Goal: Task Accomplishment & Management: Complete application form

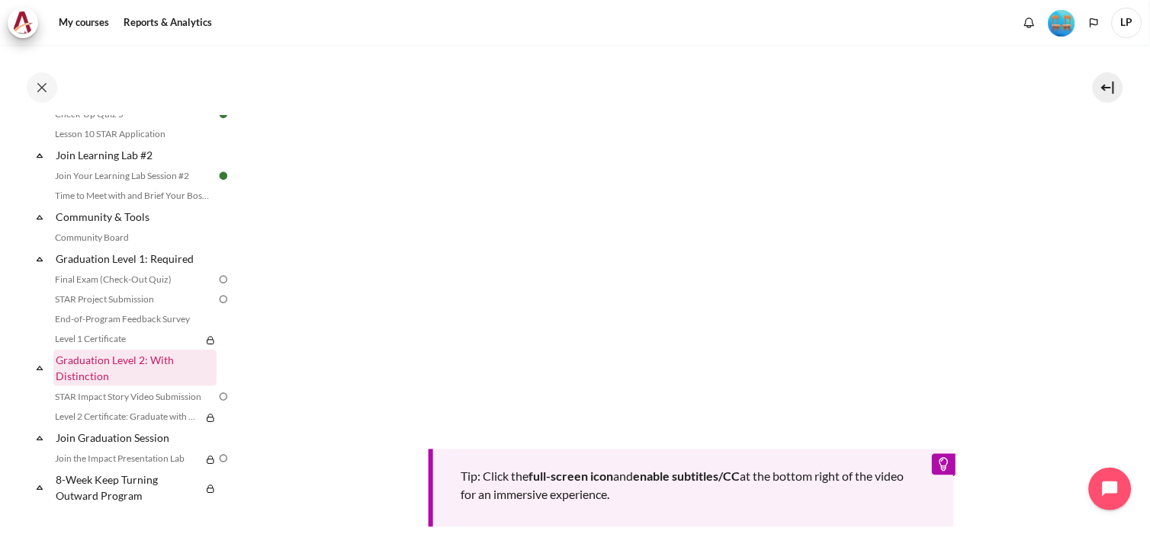
scroll to position [1567, 0]
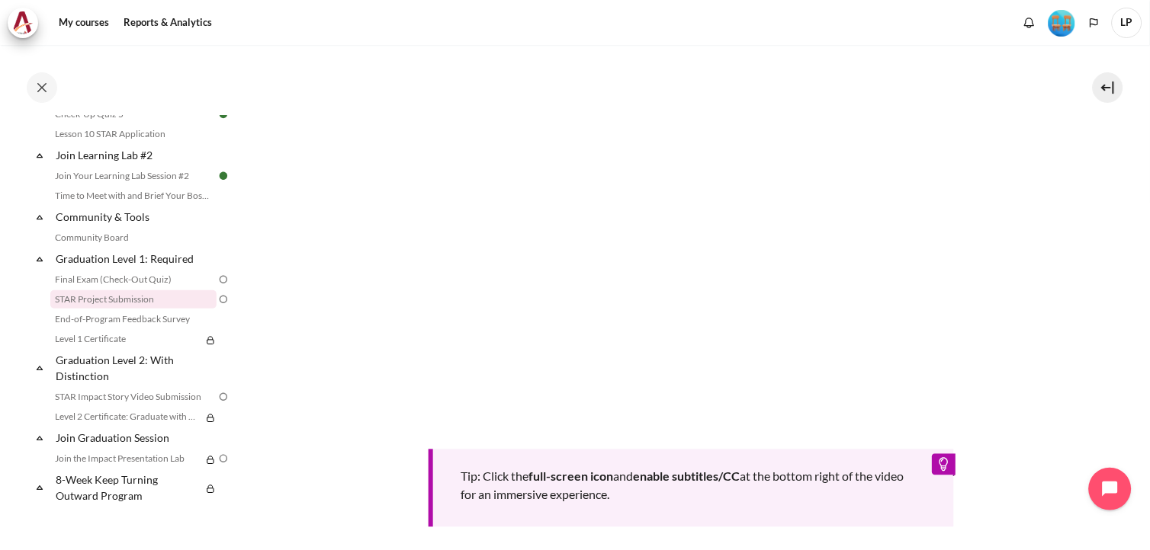
click at [141, 302] on link "STAR Project Submission" at bounding box center [133, 299] width 166 height 18
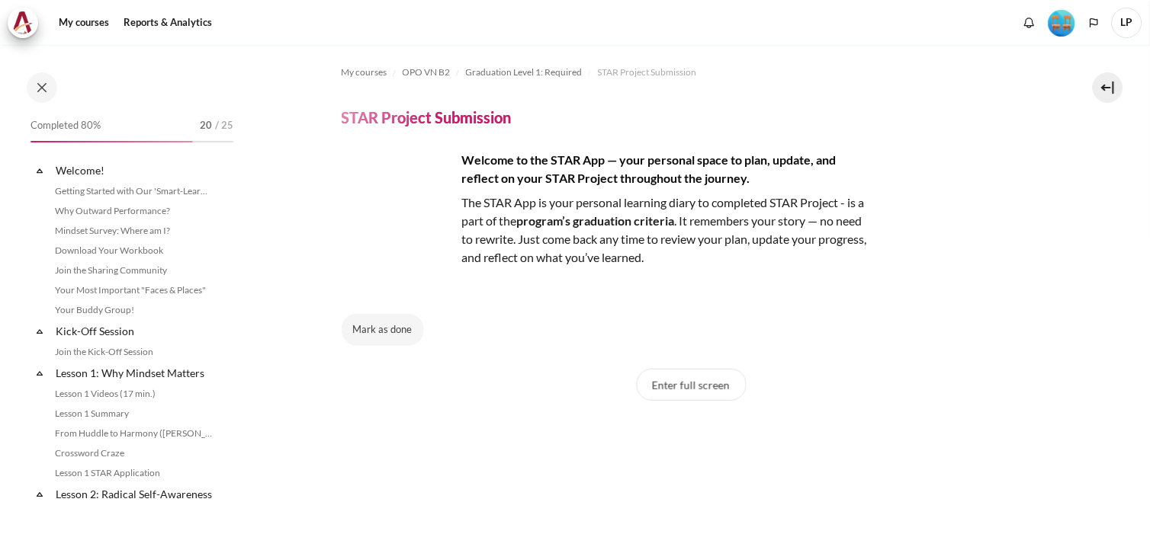
scroll to position [1556, 0]
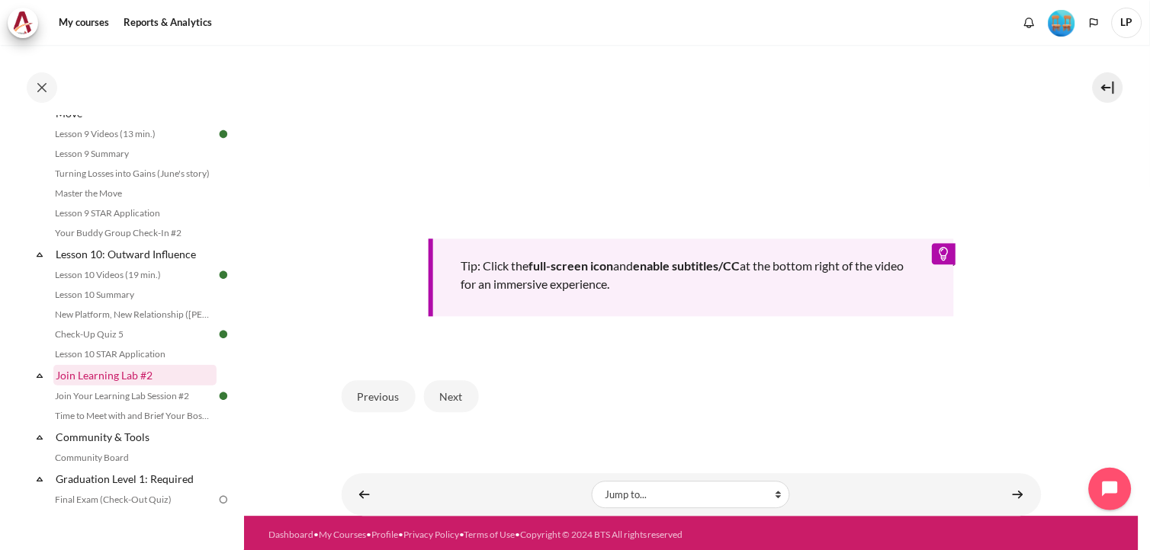
scroll to position [1567, 0]
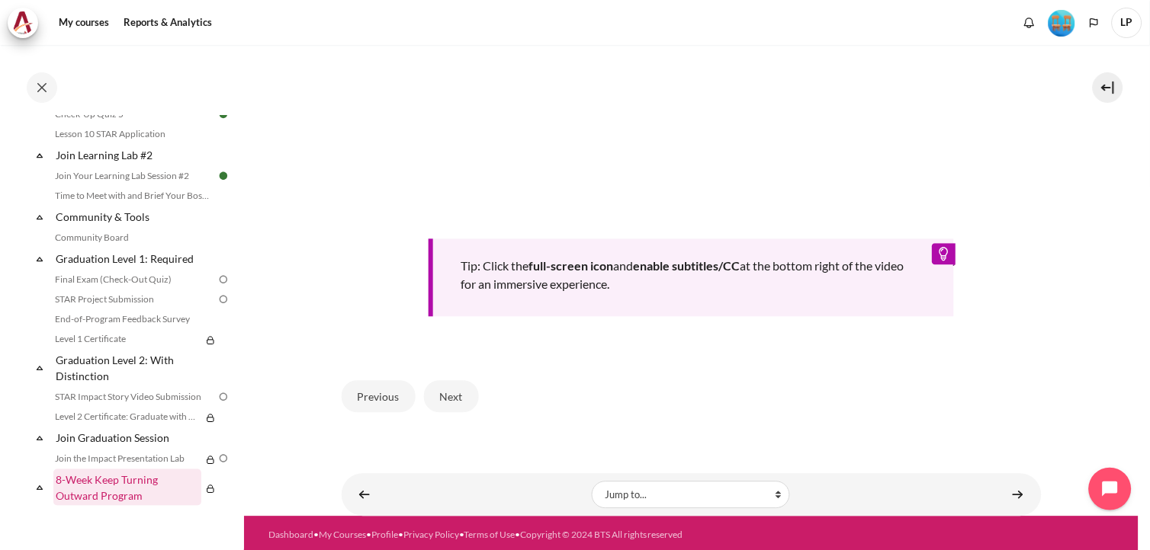
click at [118, 484] on link "8-Week Keep Turning Outward Program" at bounding box center [127, 488] width 148 height 37
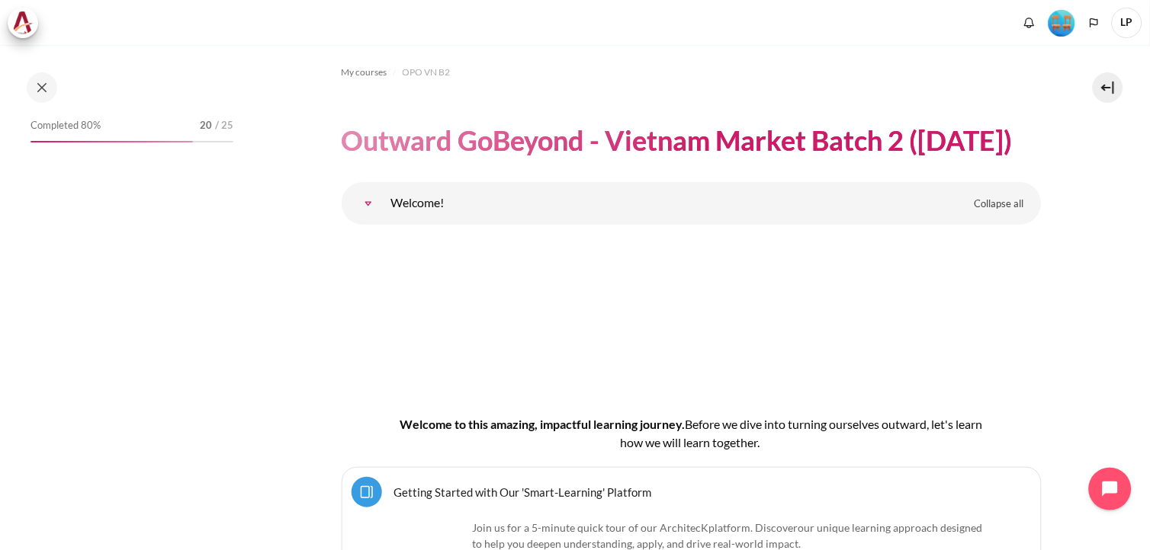
scroll to position [21017, 0]
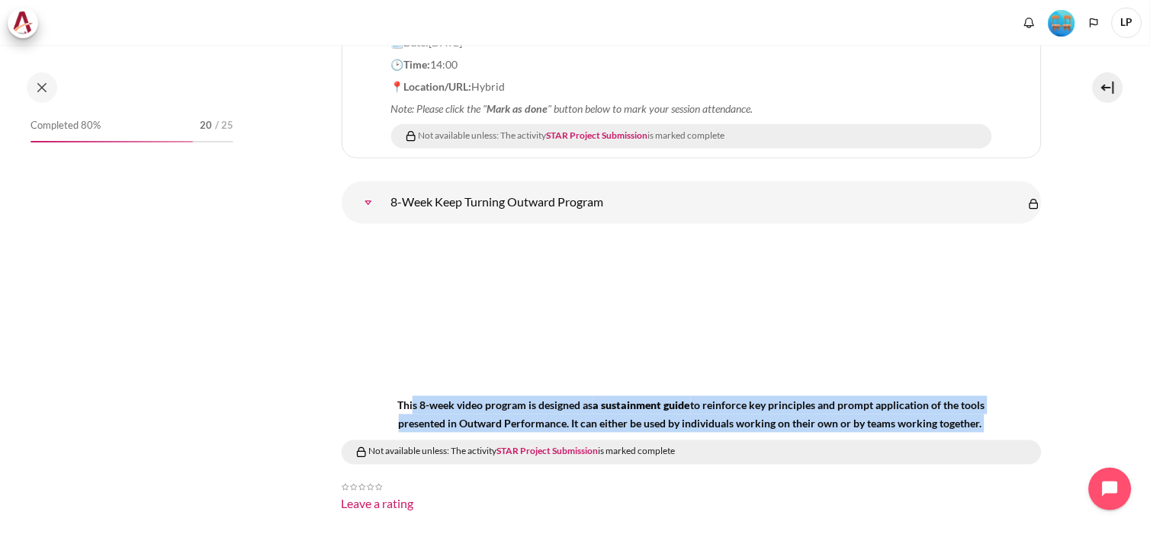
drag, startPoint x: 406, startPoint y: 355, endPoint x: 1003, endPoint y: 370, distance: 596.4
click at [1003, 370] on div "This 8-week video program is designed as a sustainment guide to reinforce key p…" at bounding box center [692, 350] width 700 height 229
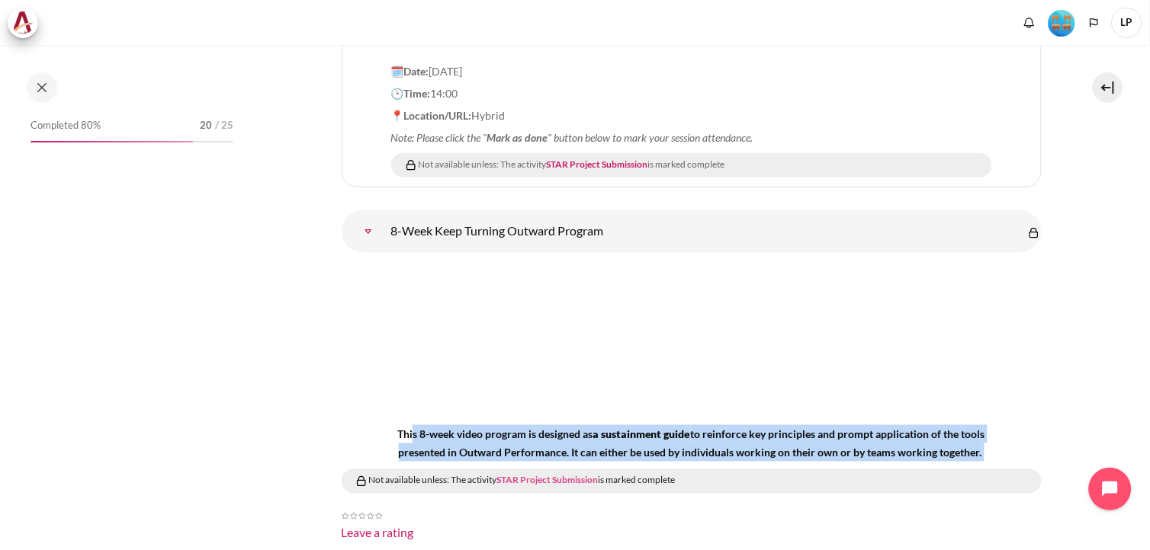
click at [577, 475] on link "STAR Project Submission" at bounding box center [547, 480] width 101 height 11
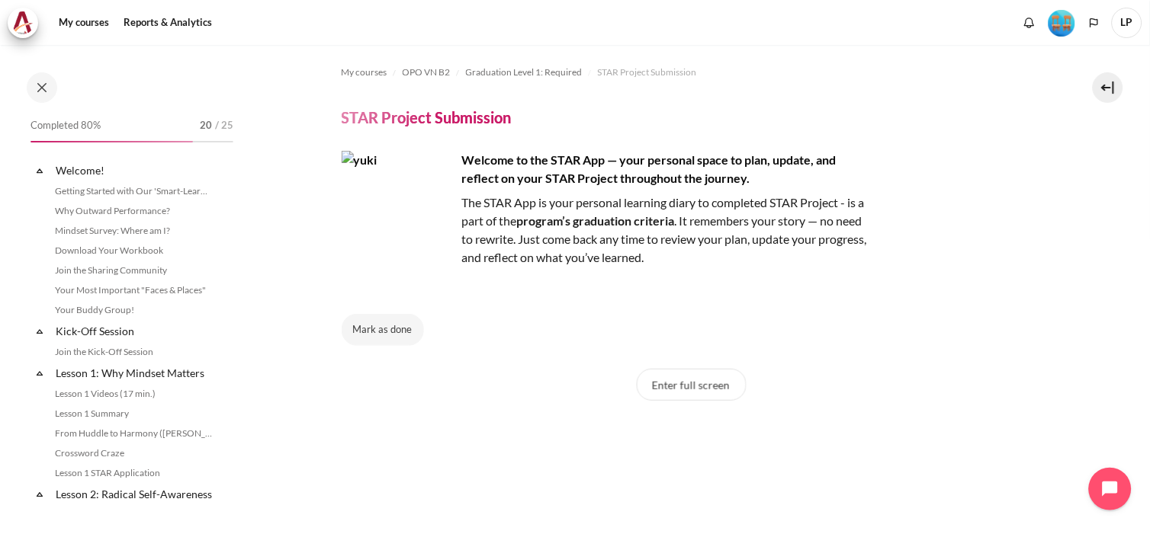
scroll to position [1556, 0]
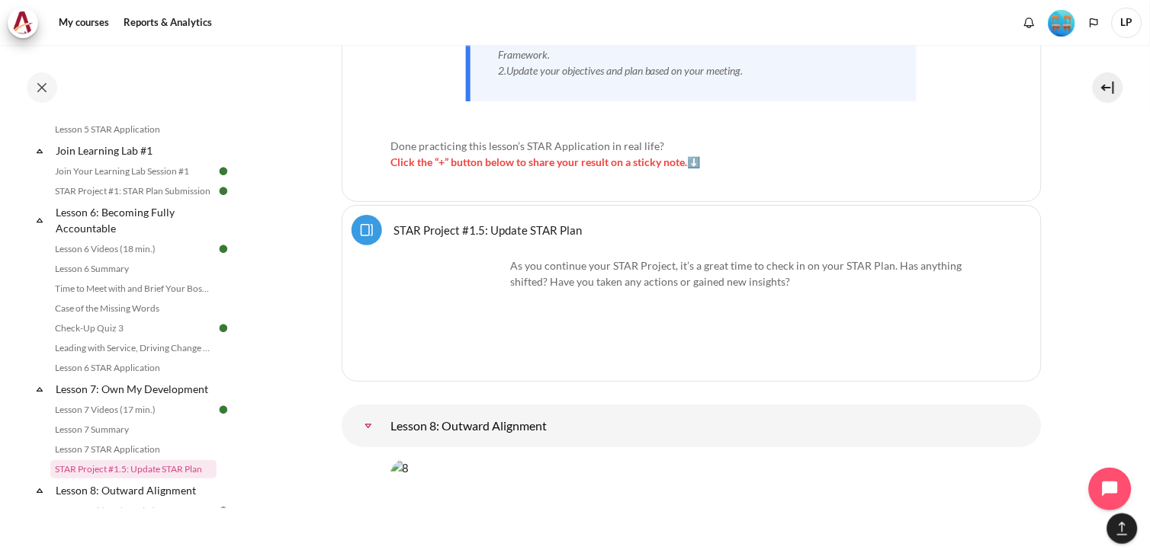
click at [453, 223] on link "STAR Project #1.5: Update STAR Plan Page" at bounding box center [488, 230] width 188 height 14
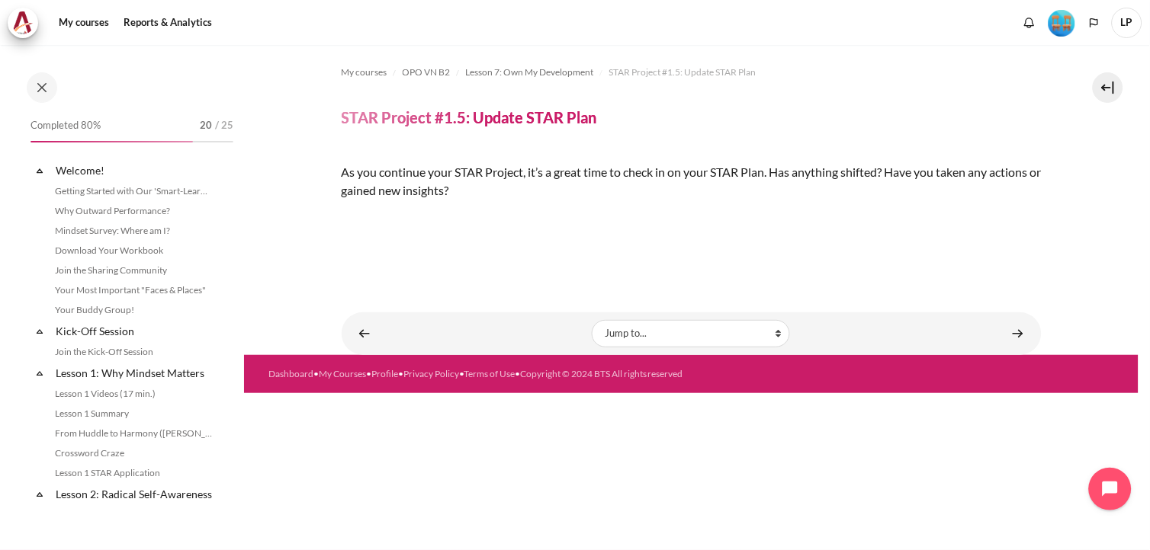
scroll to position [992, 0]
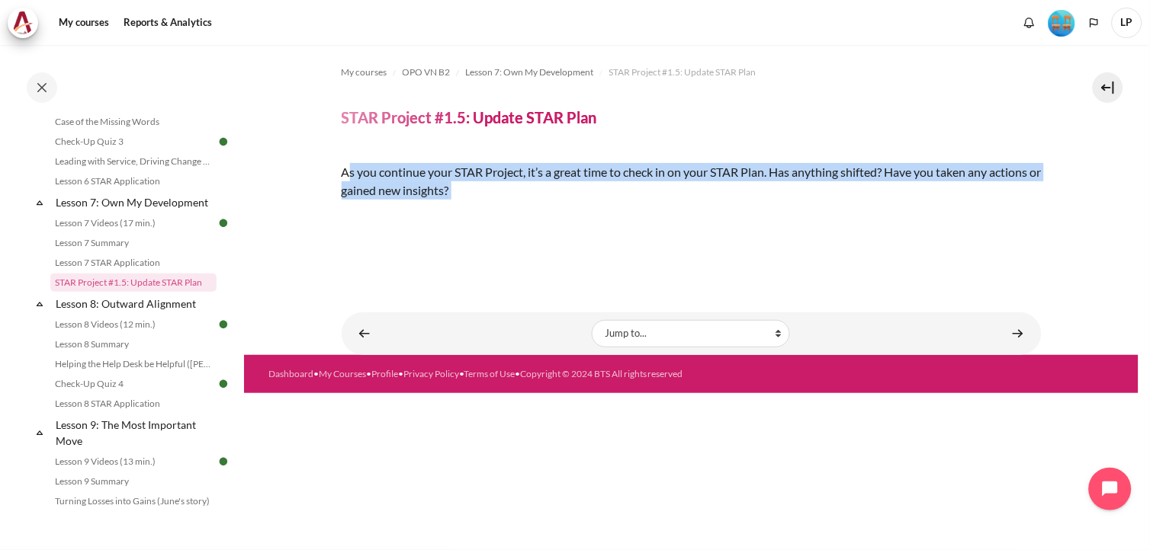
drag, startPoint x: 346, startPoint y: 172, endPoint x: 708, endPoint y: 203, distance: 362.7
click at [709, 203] on div "As you continue your STAR Project, it’s a great time to check in on your STAR P…" at bounding box center [692, 205] width 700 height 85
click at [342, 217] on img "Content" at bounding box center [342, 217] width 0 height 0
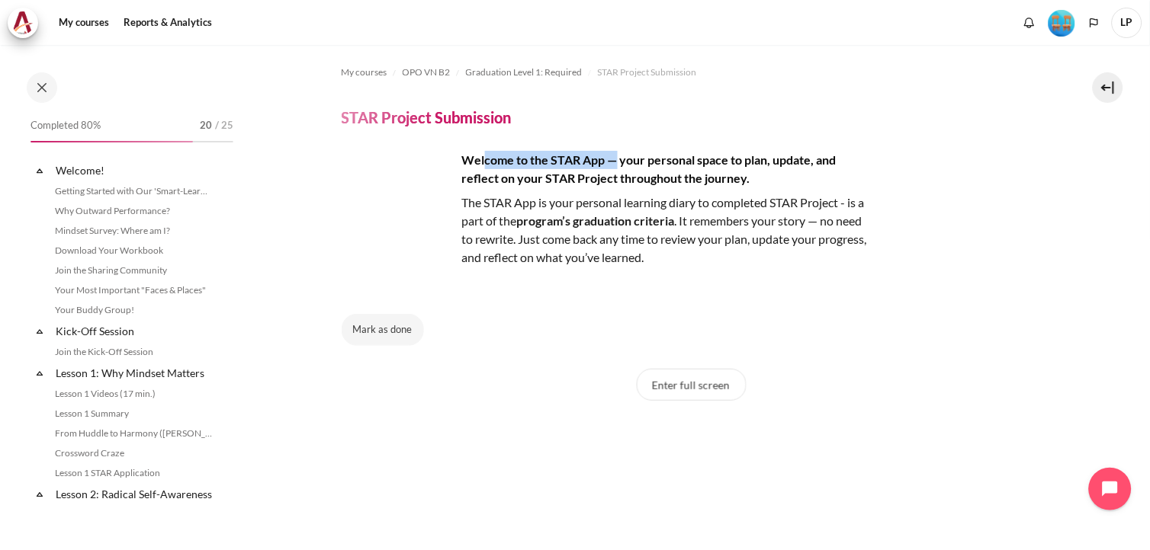
scroll to position [1556, 0]
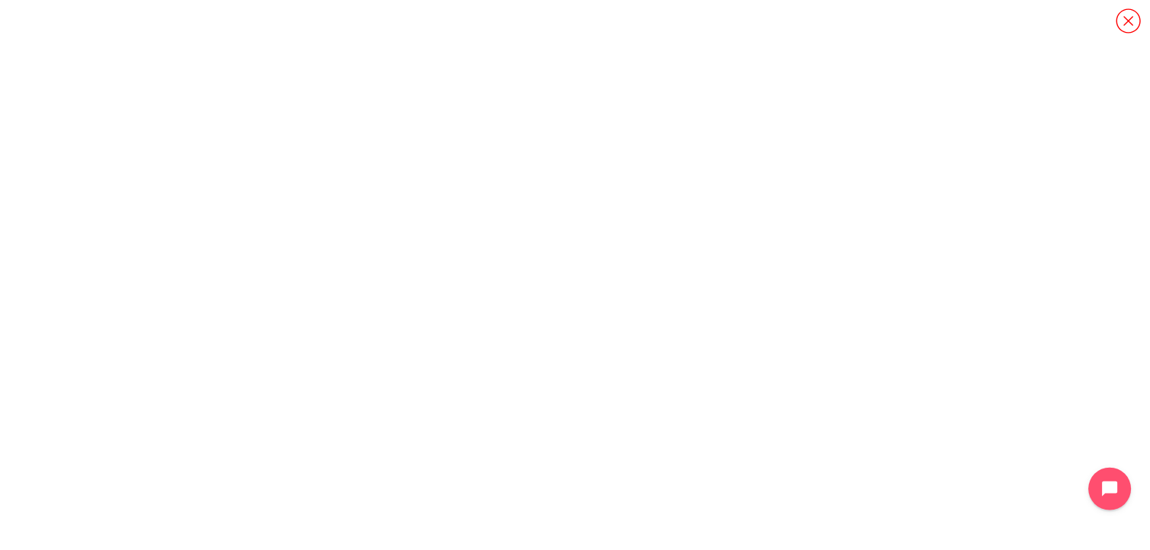
click at [1131, 23] on icon "Content" at bounding box center [1128, 21] width 27 height 27
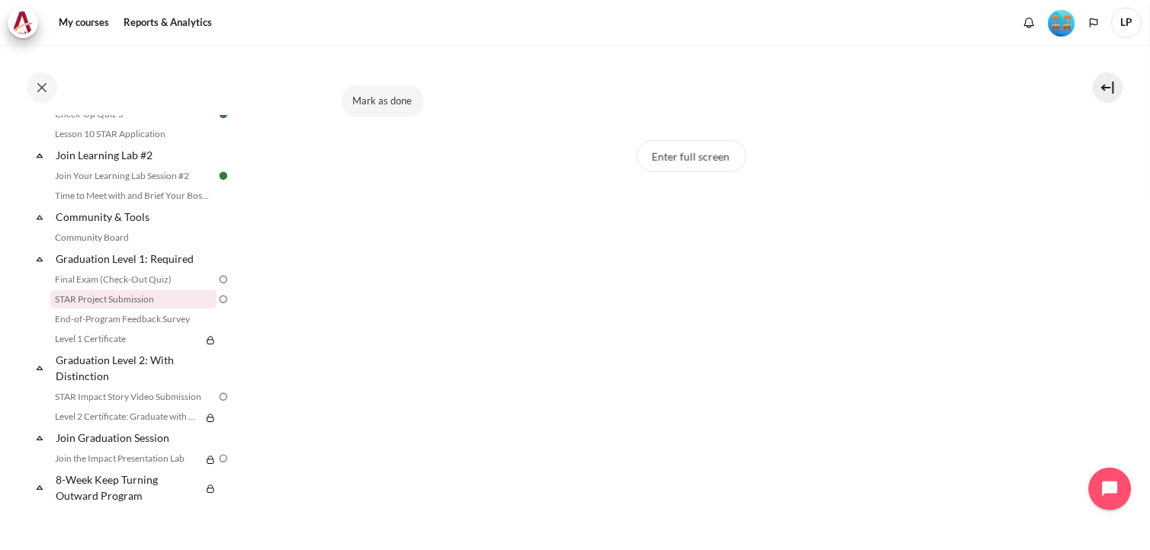
scroll to position [254, 0]
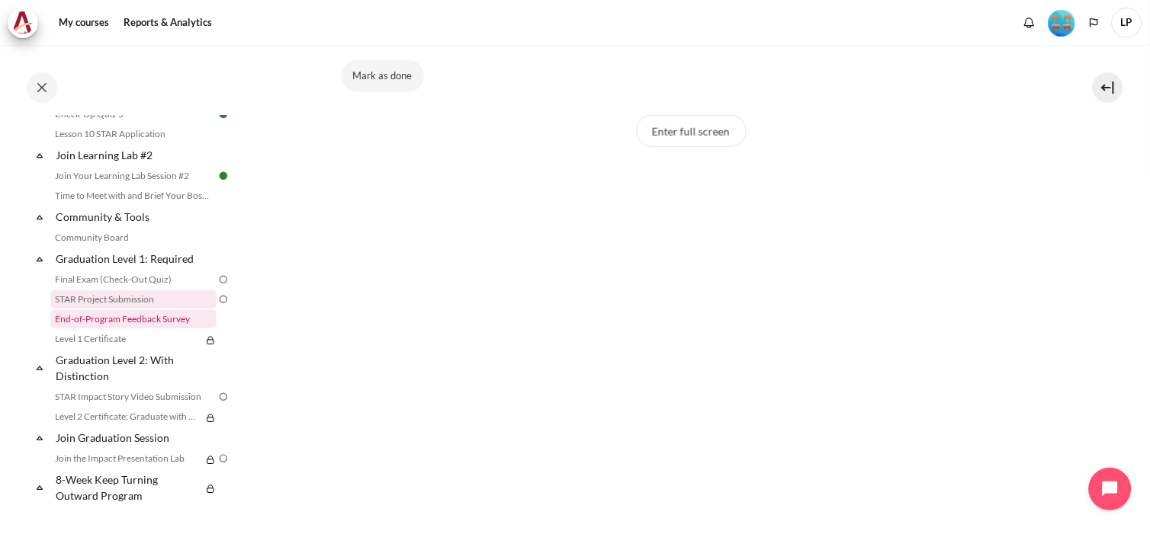
click at [57, 328] on link "End-of-Program Feedback Survey" at bounding box center [133, 319] width 166 height 18
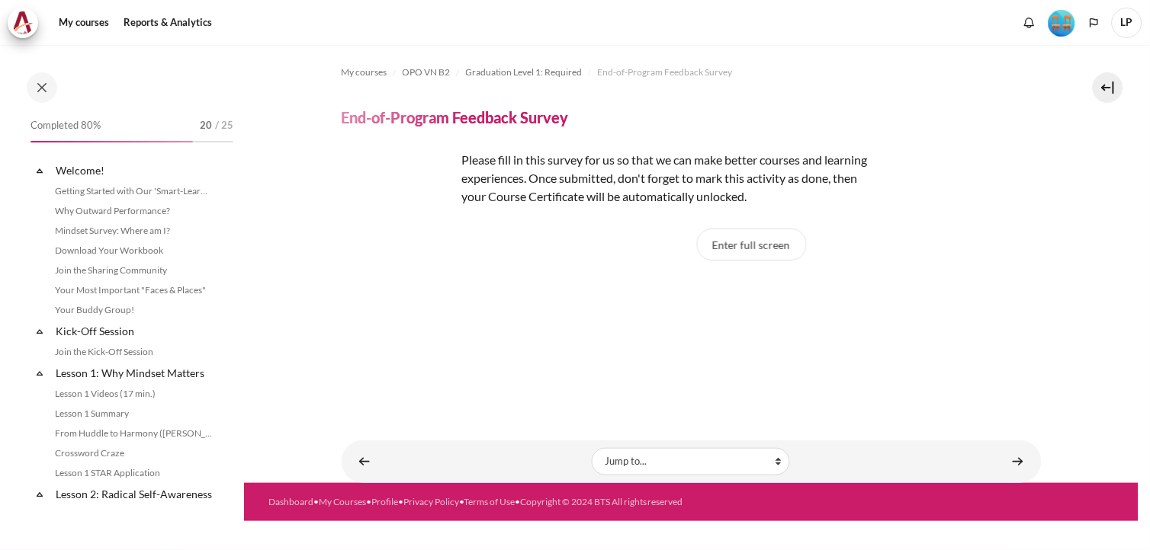
scroll to position [1567, 0]
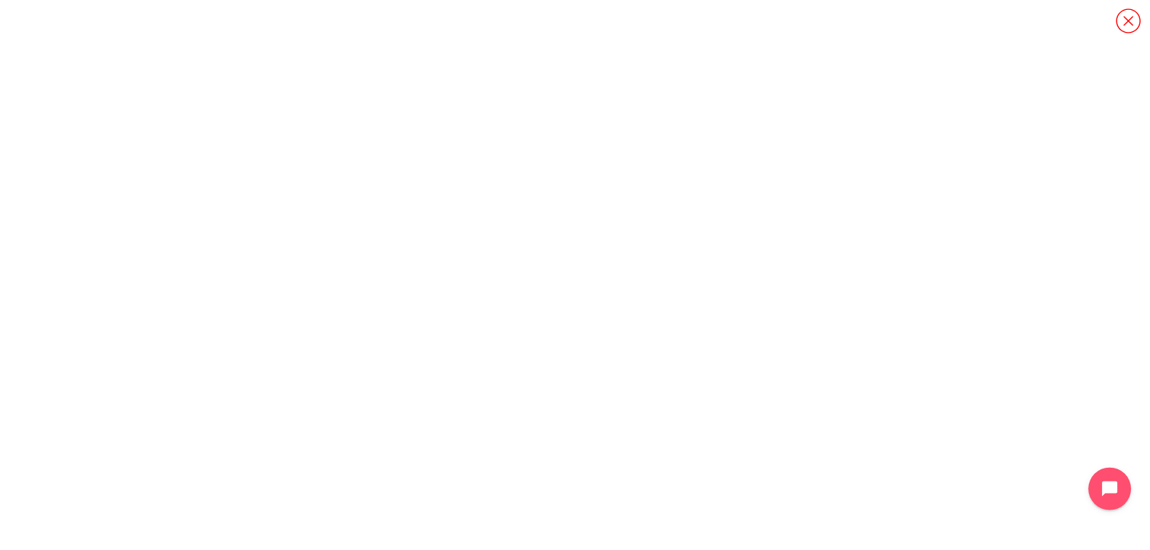
click at [1133, 25] on icon "Content" at bounding box center [1128, 21] width 27 height 27
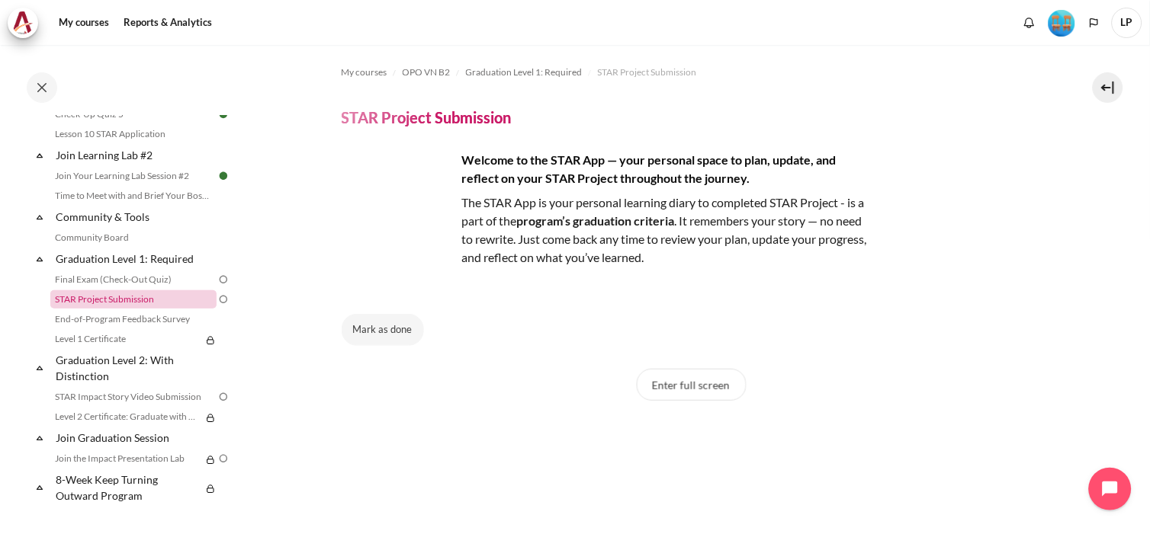
scroll to position [1567, 0]
click at [66, 279] on link "Final Exam (Check-Out Quiz)" at bounding box center [133, 280] width 166 height 18
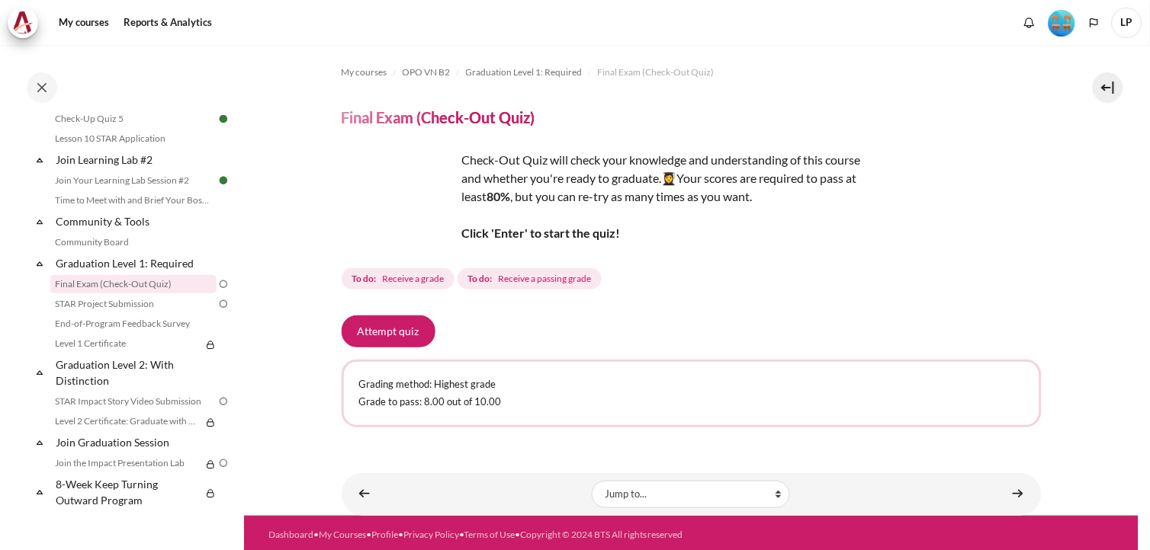
scroll to position [2, 0]
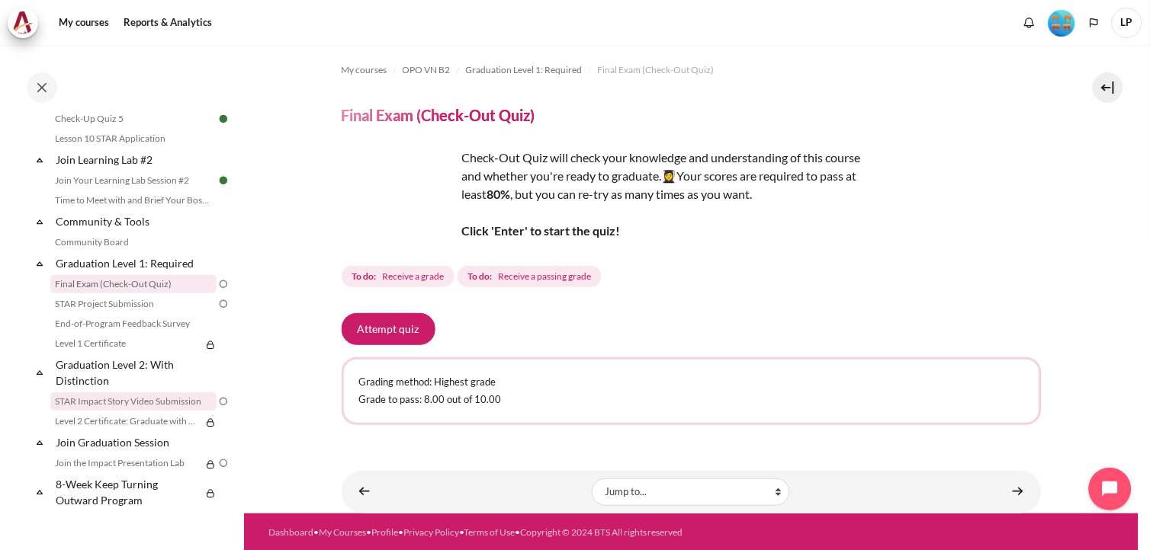
click at [143, 411] on link "STAR Impact Story Video Submission" at bounding box center [133, 402] width 166 height 18
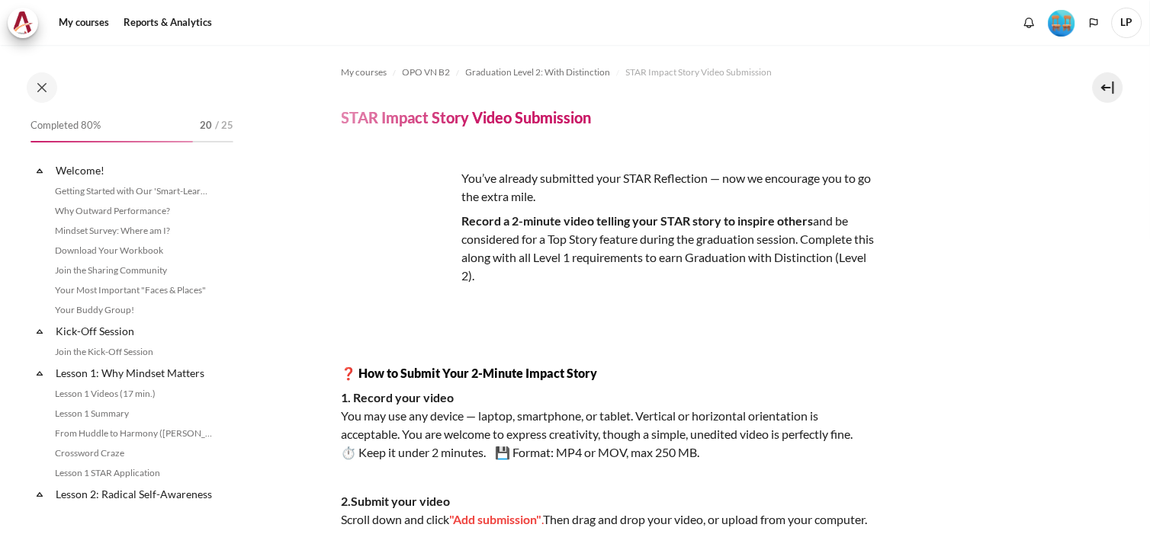
scroll to position [1567, 0]
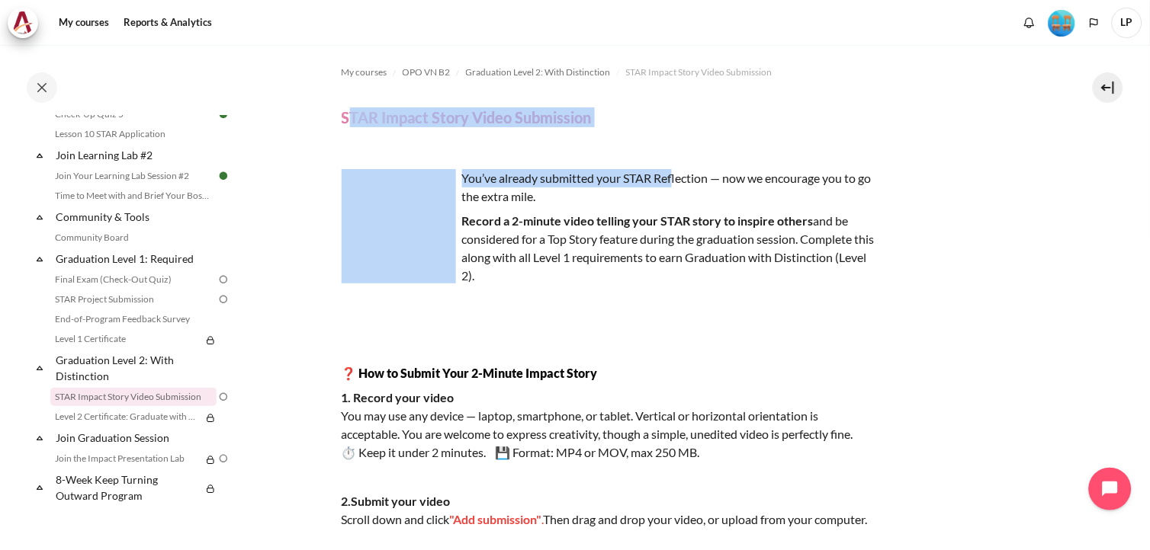
drag, startPoint x: 347, startPoint y: 117, endPoint x: 674, endPoint y: 181, distance: 333.3
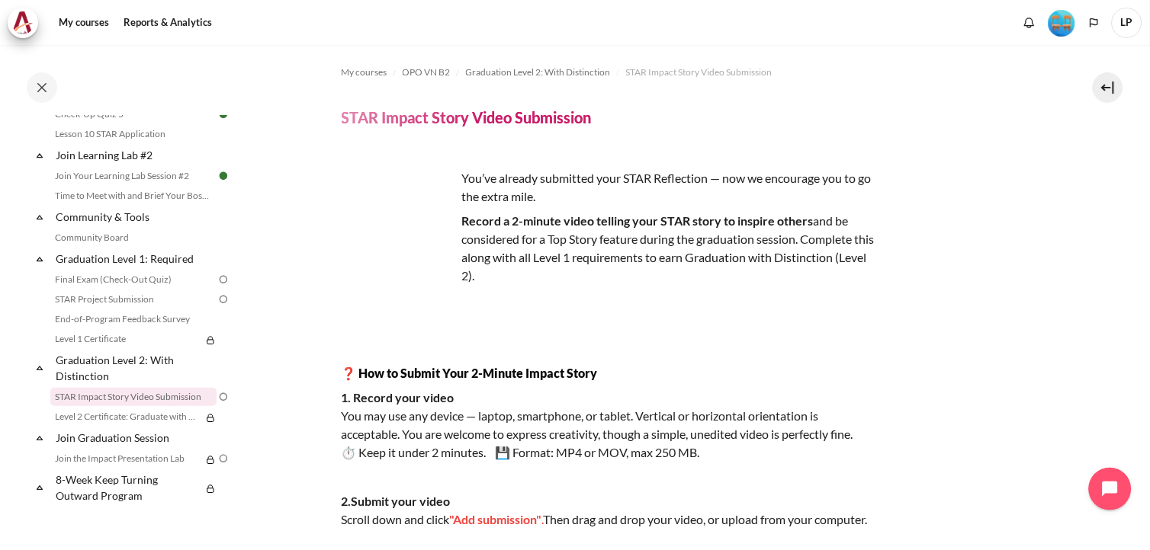
drag, startPoint x: 674, startPoint y: 181, endPoint x: 514, endPoint y: 230, distance: 167.6
click at [522, 233] on p "Record a 2-minute video telling your STAR story to inspire others and be consid…" at bounding box center [609, 248] width 534 height 73
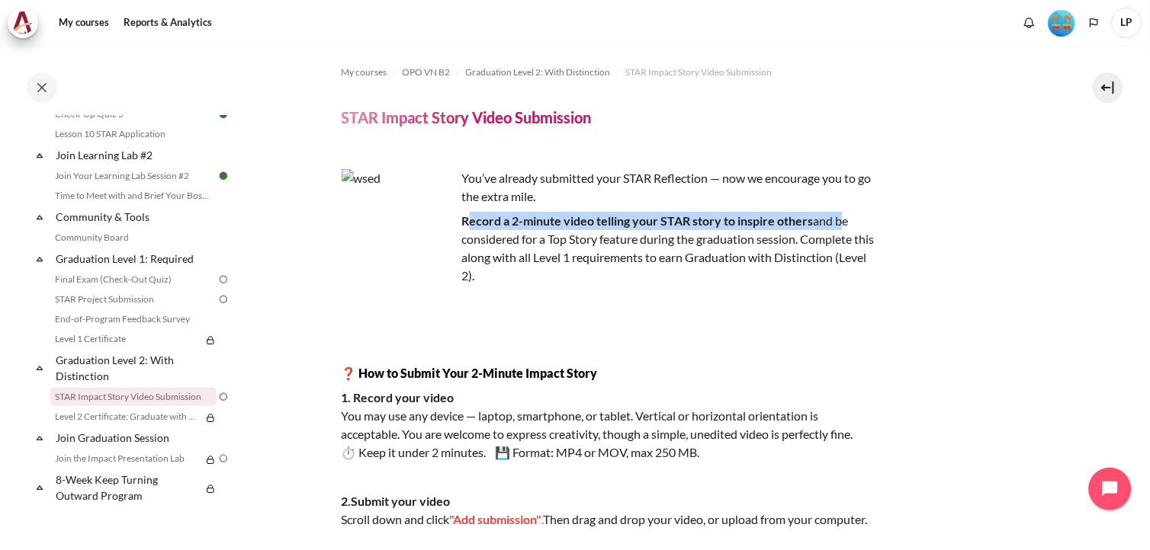
drag, startPoint x: 470, startPoint y: 222, endPoint x: 845, endPoint y: 226, distance: 375.1
click at [845, 226] on p "Record a 2-minute video telling your STAR story to inspire others and be consid…" at bounding box center [609, 248] width 534 height 73
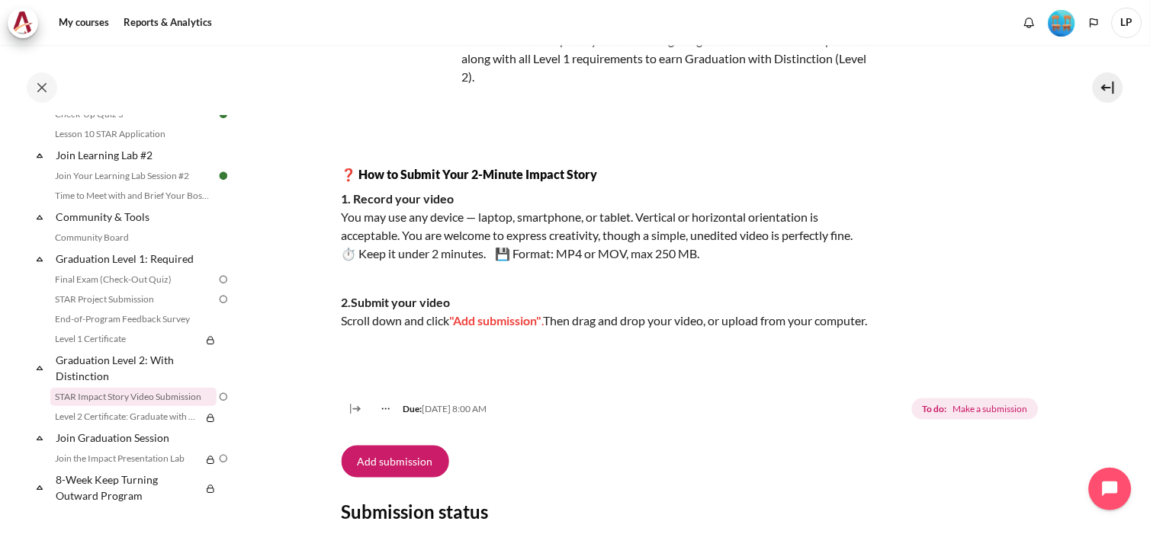
scroll to position [254, 0]
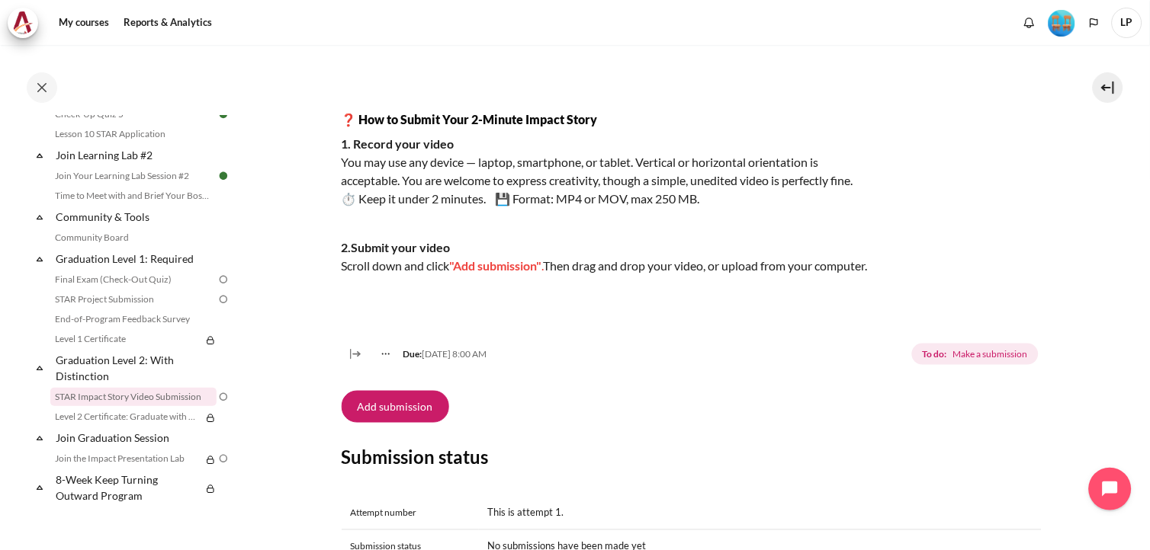
click at [371, 119] on strong "❓ How to Submit Your 2-Minute Impact Story" at bounding box center [470, 119] width 256 height 14
drag, startPoint x: 352, startPoint y: 146, endPoint x: 447, endPoint y: 143, distance: 94.6
click at [447, 143] on strong "1. Record your video" at bounding box center [398, 143] width 113 height 14
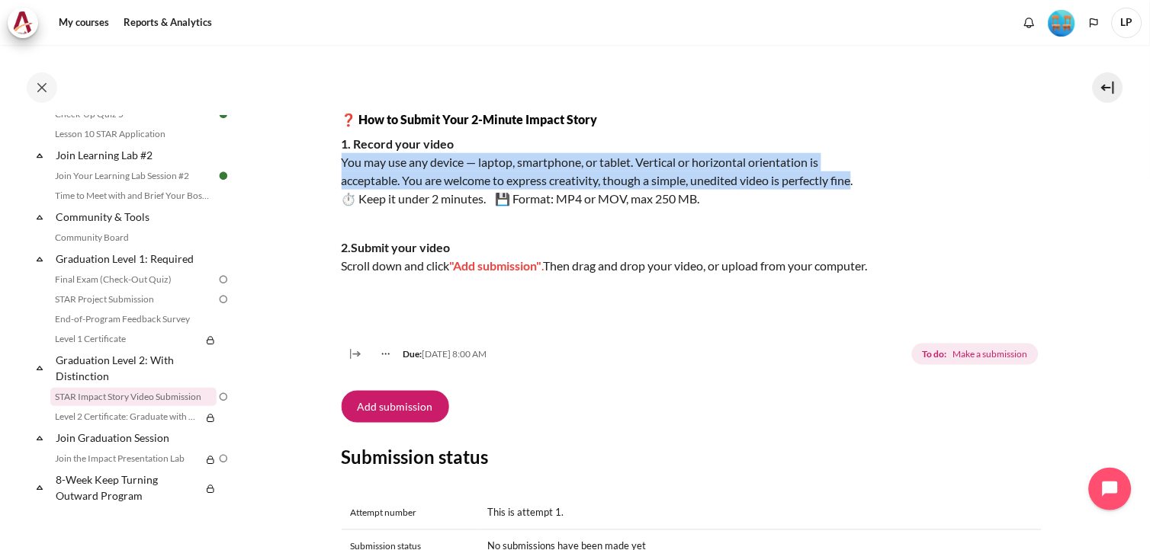
drag, startPoint x: 447, startPoint y: 143, endPoint x: 860, endPoint y: 180, distance: 414.9
click at [860, 180] on p "1. Record your video You may use any device — laptop, smartphone, or tablet. Ve…" at bounding box center [609, 171] width 534 height 73
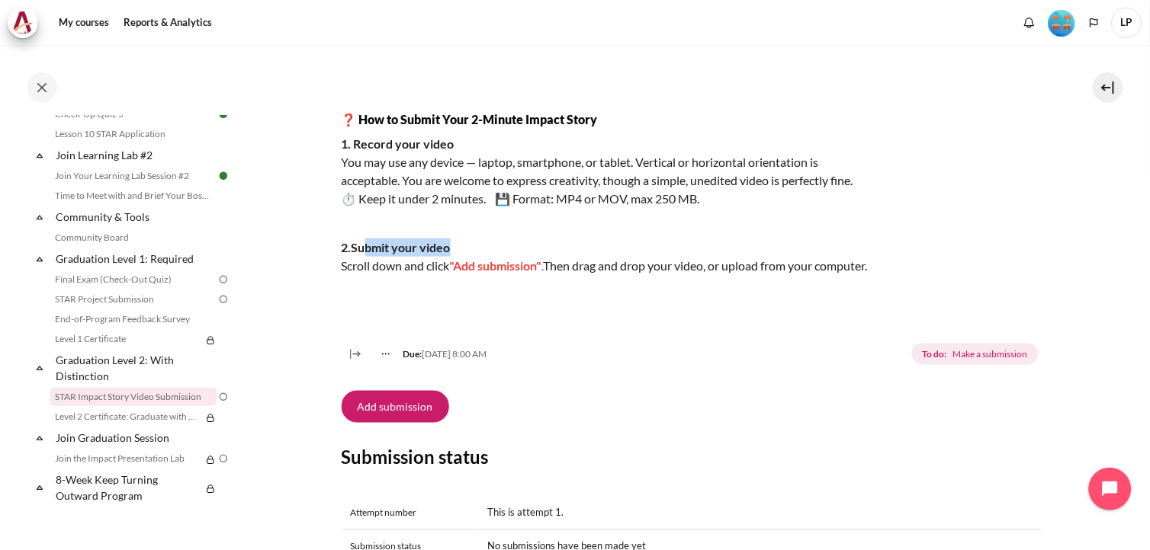
drag, startPoint x: 367, startPoint y: 246, endPoint x: 451, endPoint y: 249, distance: 83.9
click at [451, 249] on p "2.Submit your video Scroll down and click "Add submission" . Then drag and drop…" at bounding box center [609, 257] width 534 height 37
drag, startPoint x: 451, startPoint y: 249, endPoint x: 339, endPoint y: 270, distance: 114.1
click at [339, 270] on section "My courses OPO VN B2 Graduation Level 2: With Distinction STAR Impact Story Vid…" at bounding box center [691, 532] width 894 height 1482
drag, startPoint x: 339, startPoint y: 268, endPoint x: 446, endPoint y: 268, distance: 106.7
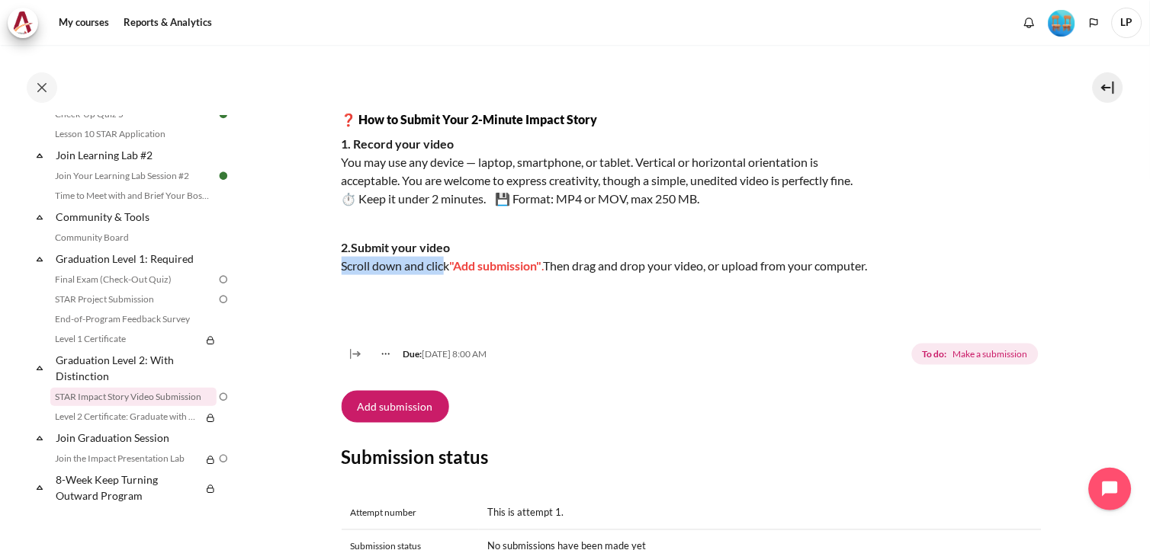
click at [446, 268] on section "My courses OPO VN B2 Graduation Level 2: With Distinction STAR Impact Story Vid…" at bounding box center [691, 532] width 894 height 1482
drag, startPoint x: 446, startPoint y: 268, endPoint x: 757, endPoint y: 268, distance: 311.1
click at [757, 268] on p "2.Submit your video Scroll down and click "Add submission" . Then drag and drop…" at bounding box center [609, 257] width 534 height 37
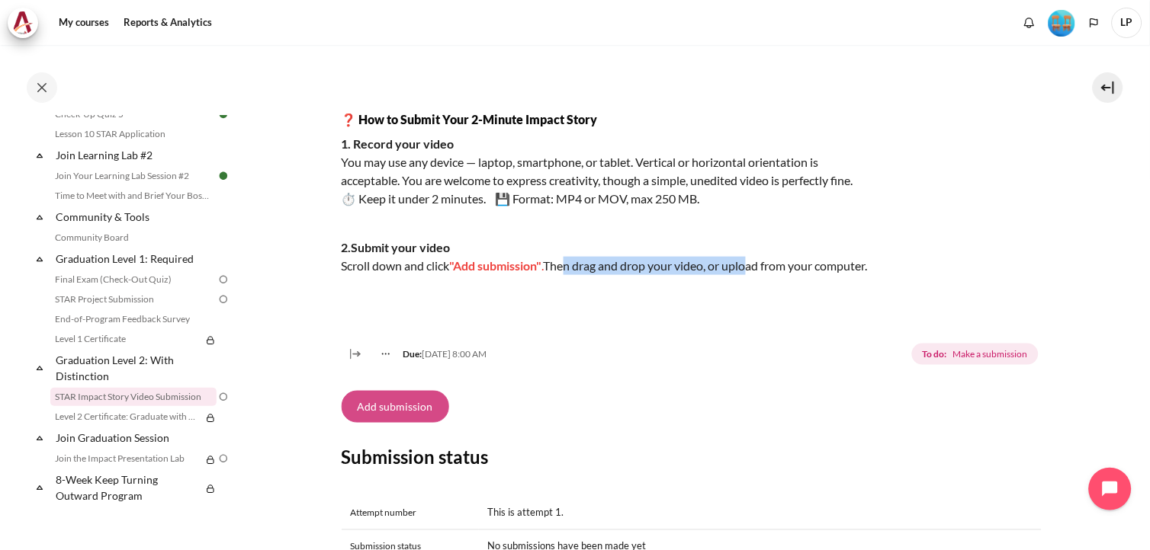
click at [400, 423] on button "Add submission" at bounding box center [396, 407] width 108 height 32
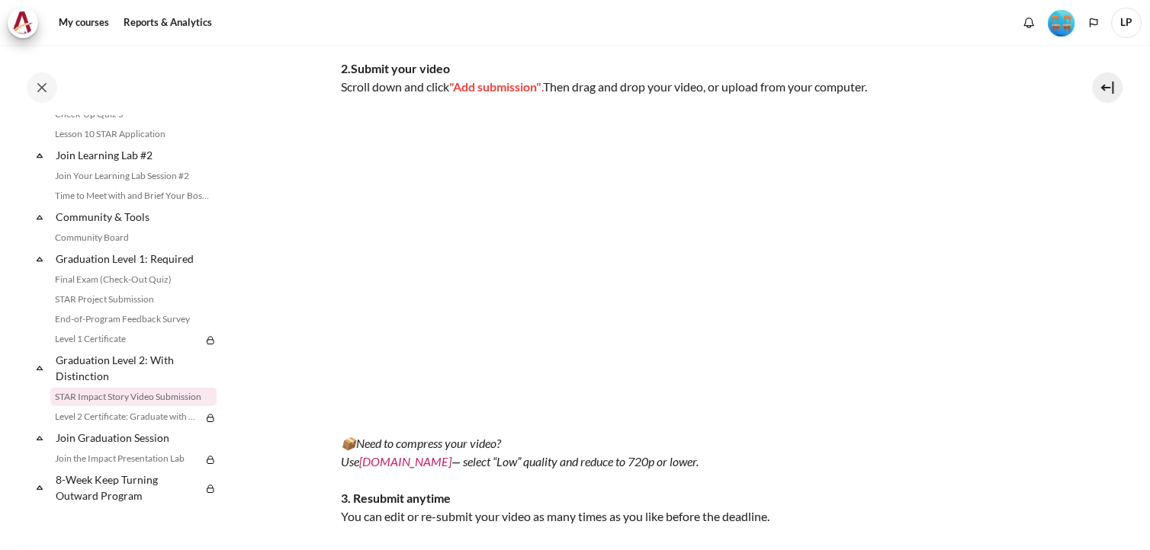
scroll to position [423, 0]
click at [370, 150] on img "Content" at bounding box center [609, 274] width 534 height 300
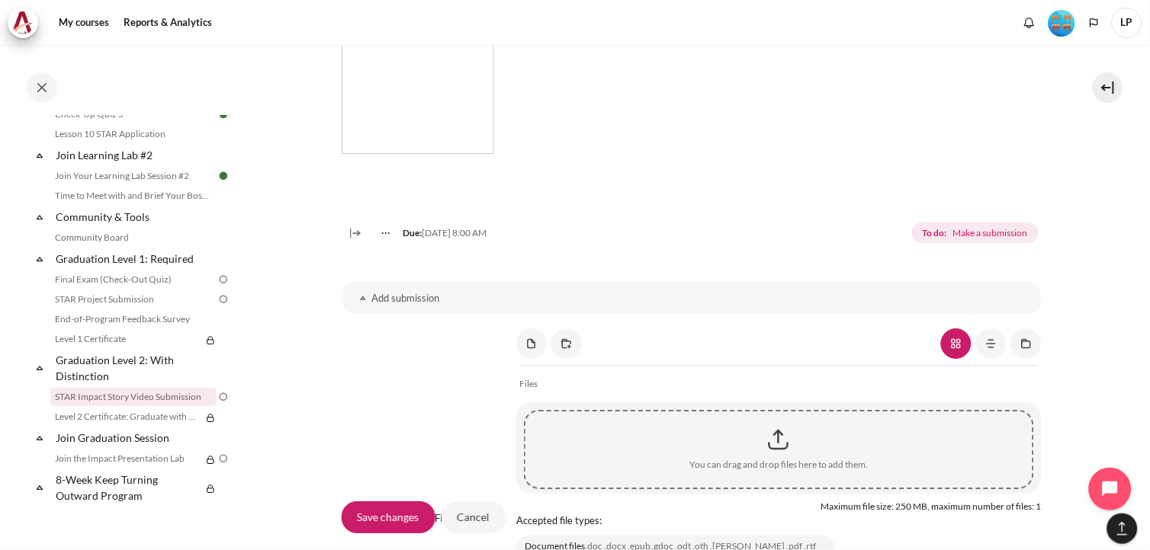
scroll to position [1270, 0]
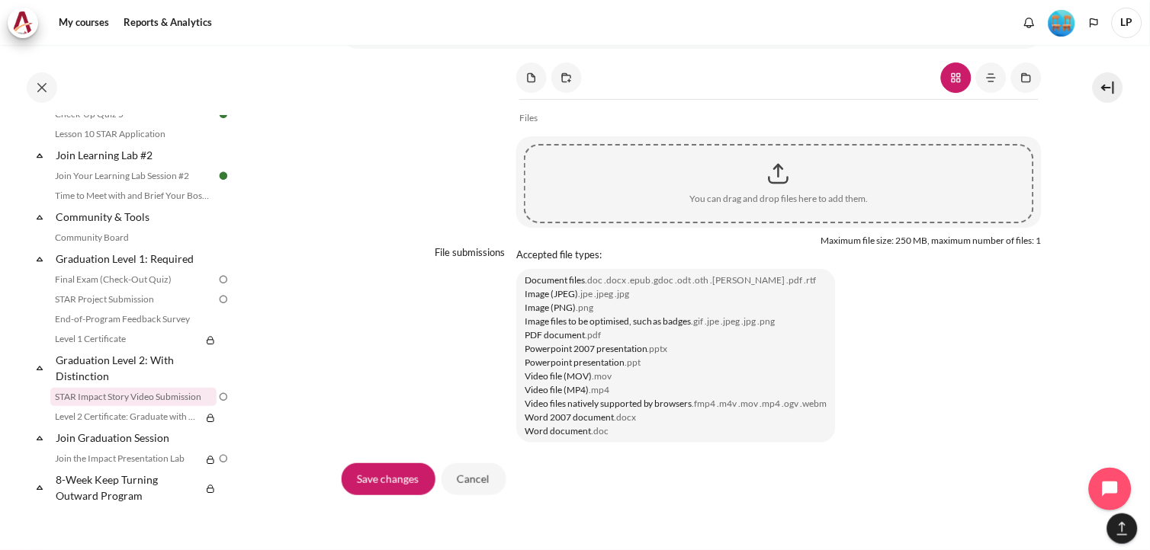
click at [776, 193] on div "Content" at bounding box center [778, 174] width 507 height 38
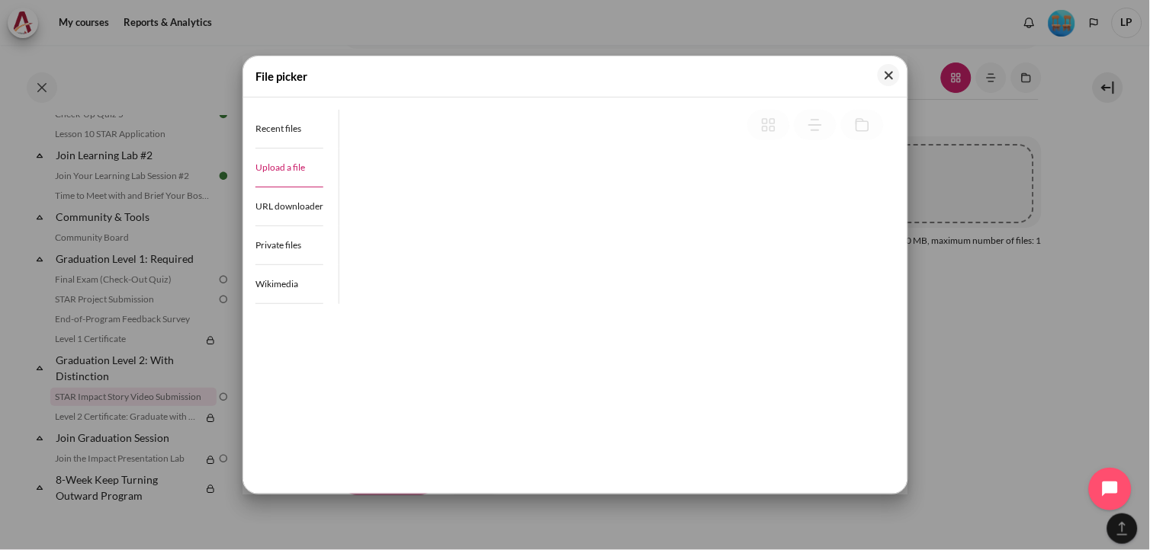
click at [293, 162] on span "Upload a file" at bounding box center [280, 167] width 50 height 11
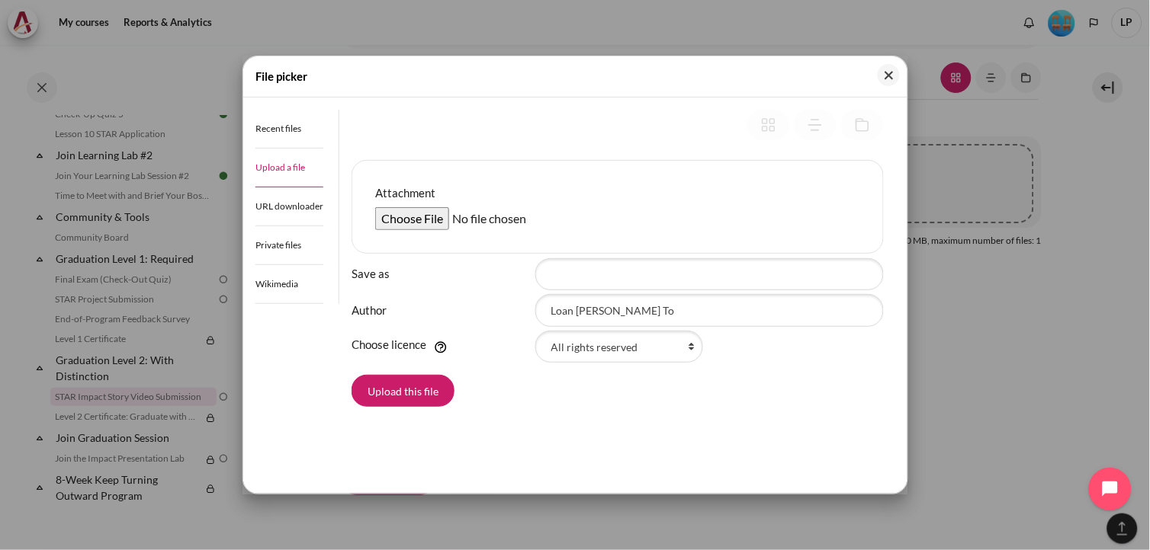
click at [406, 217] on input "Attachment" at bounding box center [491, 218] width 233 height 23
type input "C:\fakepath\WIN_20250912_23_33_59_Pro.mp4"
click at [392, 398] on button "Upload this file" at bounding box center [402, 391] width 103 height 32
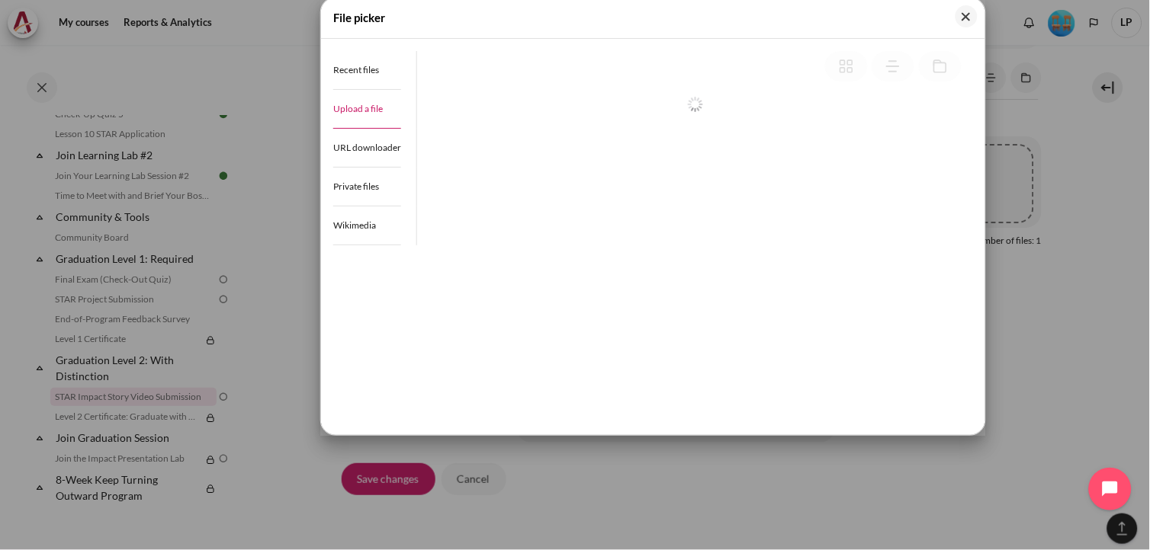
drag, startPoint x: 637, startPoint y: 76, endPoint x: 714, endPoint y: 18, distance: 97.4
click at [714, 18] on body "Skip to main content Open course index Completed 80% 20 / 25 Expand Collapse" at bounding box center [575, 275] width 1150 height 550
click at [931, 344] on div at bounding box center [695, 237] width 532 height 286
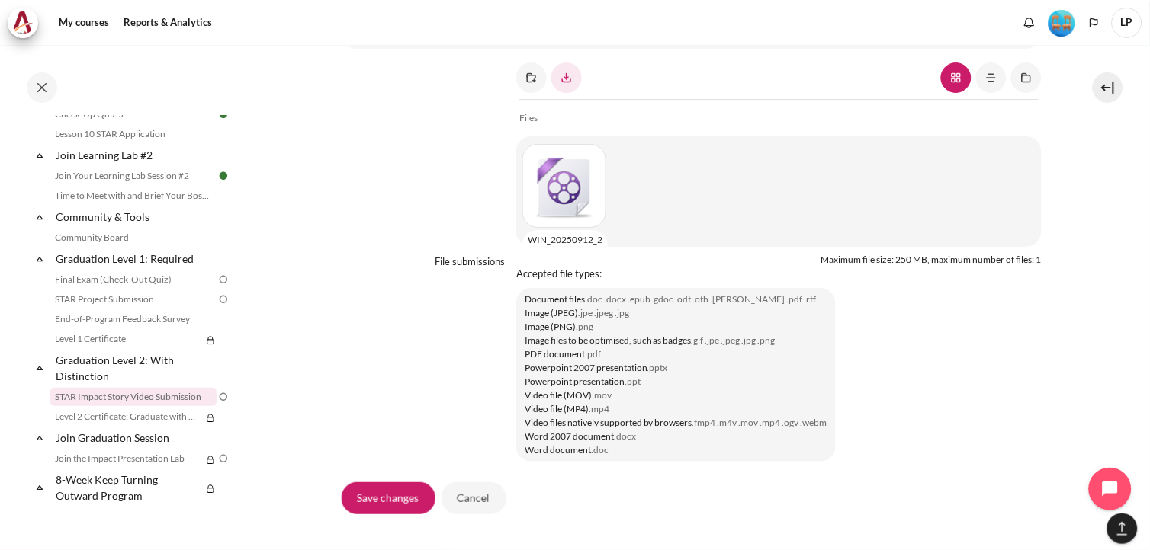
click at [561, 214] on div "Content" at bounding box center [565, 186] width 87 height 84
type input "WIN_20250912_23_33_59_Pro.mp4"
type input "Loan [PERSON_NAME] To"
select select "/"
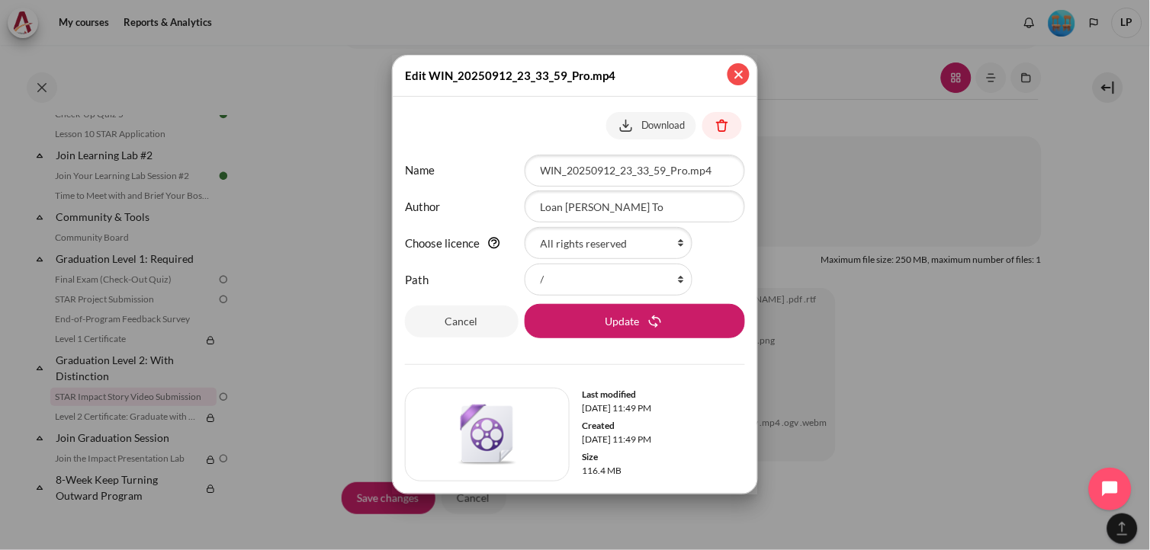
click at [737, 74] on button "Close" at bounding box center [738, 74] width 22 height 22
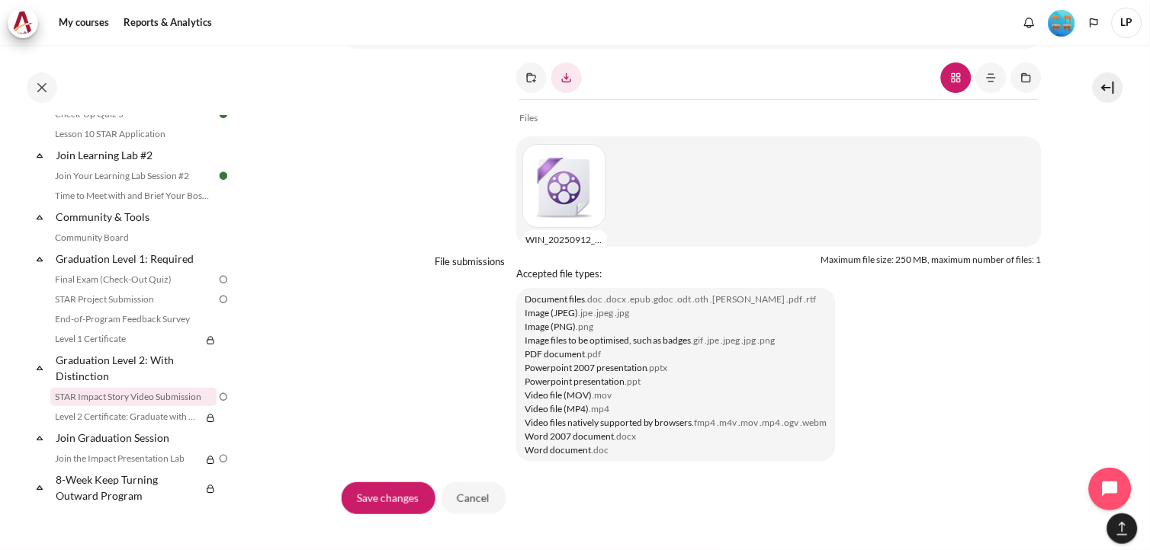
scroll to position [1392, 0]
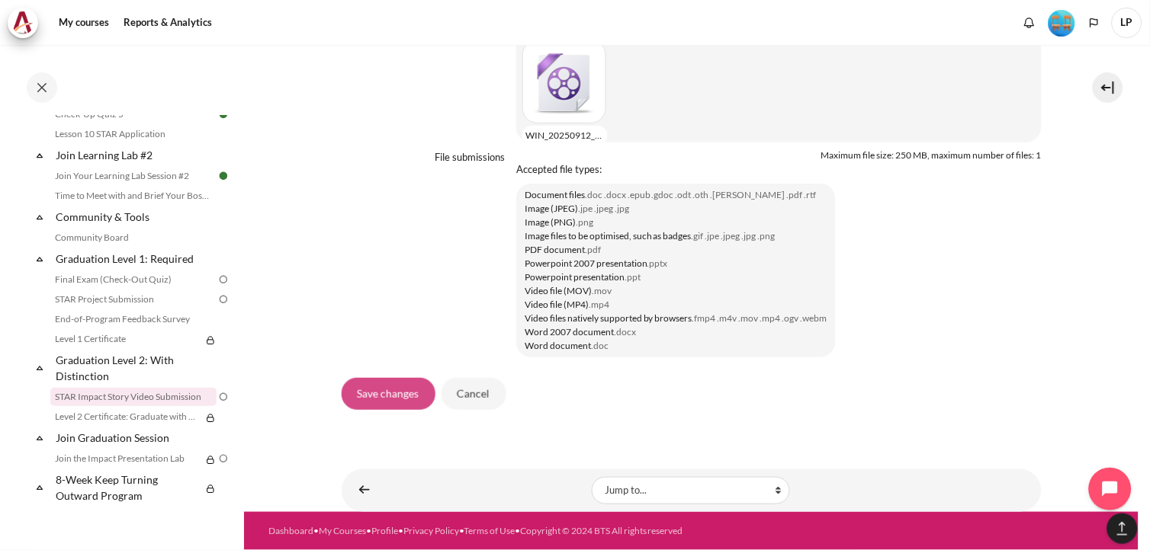
click at [394, 399] on input "Save changes" at bounding box center [389, 394] width 94 height 32
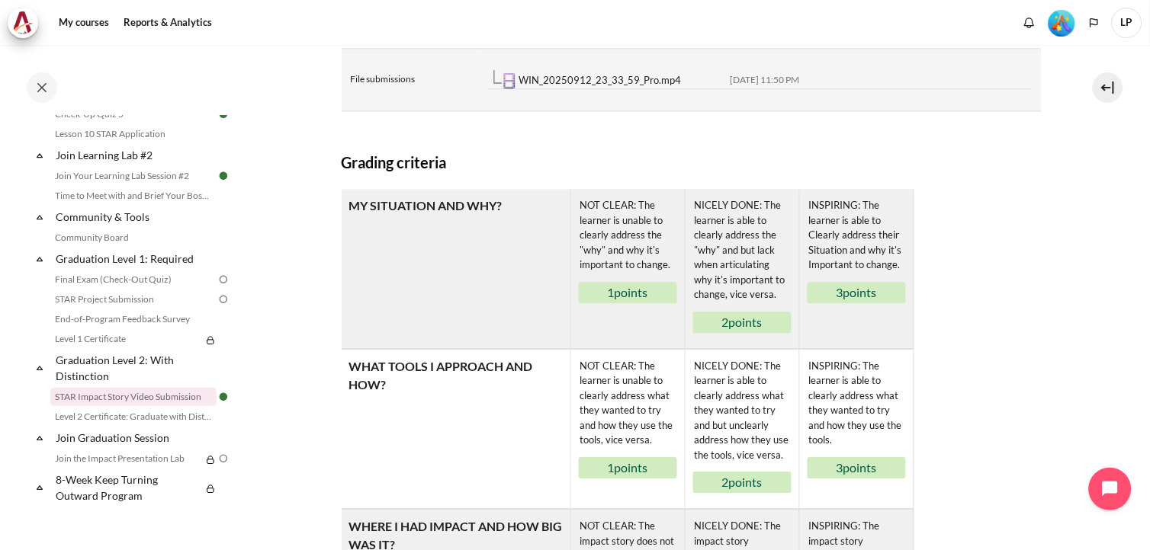
scroll to position [847, 0]
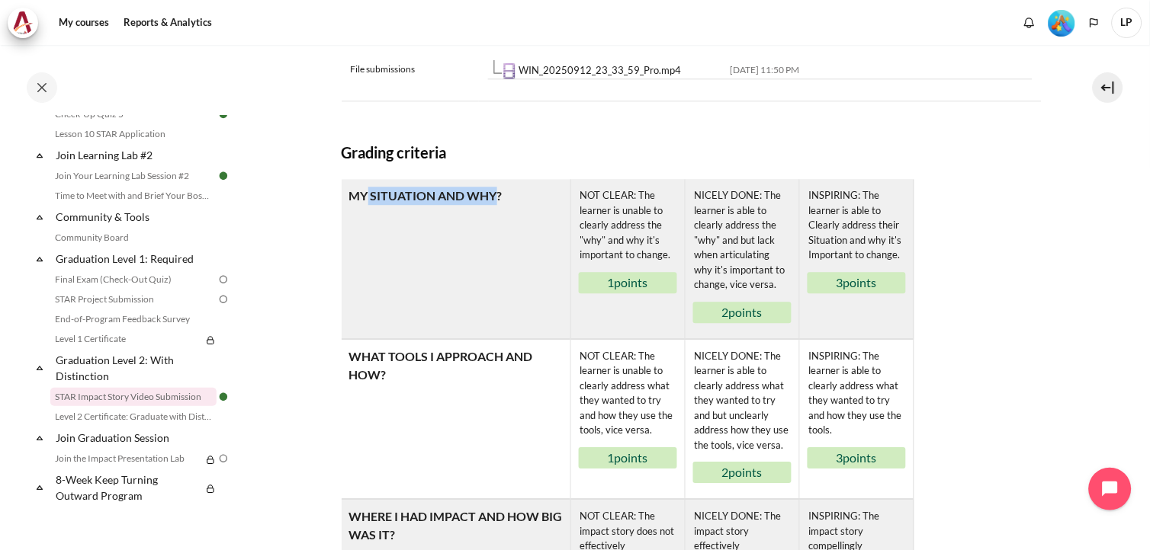
drag, startPoint x: 367, startPoint y: 215, endPoint x: 494, endPoint y: 217, distance: 127.3
click at [494, 217] on td "MY SITUATION AND WHY?" at bounding box center [456, 259] width 229 height 160
drag, startPoint x: 494, startPoint y: 217, endPoint x: 387, endPoint y: 219, distance: 107.5
click at [402, 220] on td "MY SITUATION AND WHY?" at bounding box center [456, 259] width 229 height 160
drag, startPoint x: 351, startPoint y: 214, endPoint x: 497, endPoint y: 211, distance: 145.7
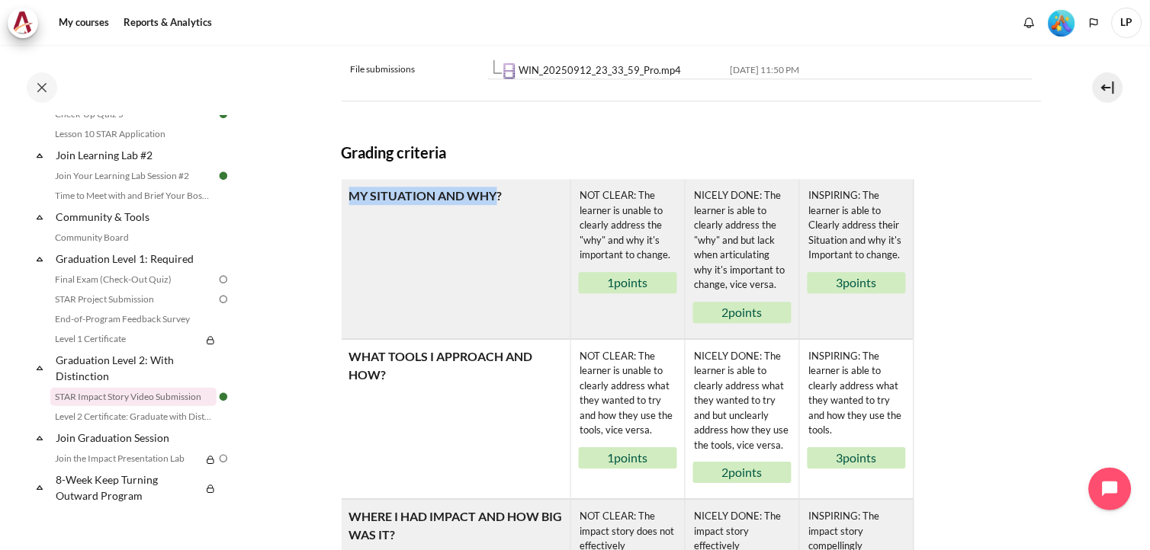
click at [497, 211] on td "MY SITUATION AND WHY?" at bounding box center [456, 259] width 229 height 160
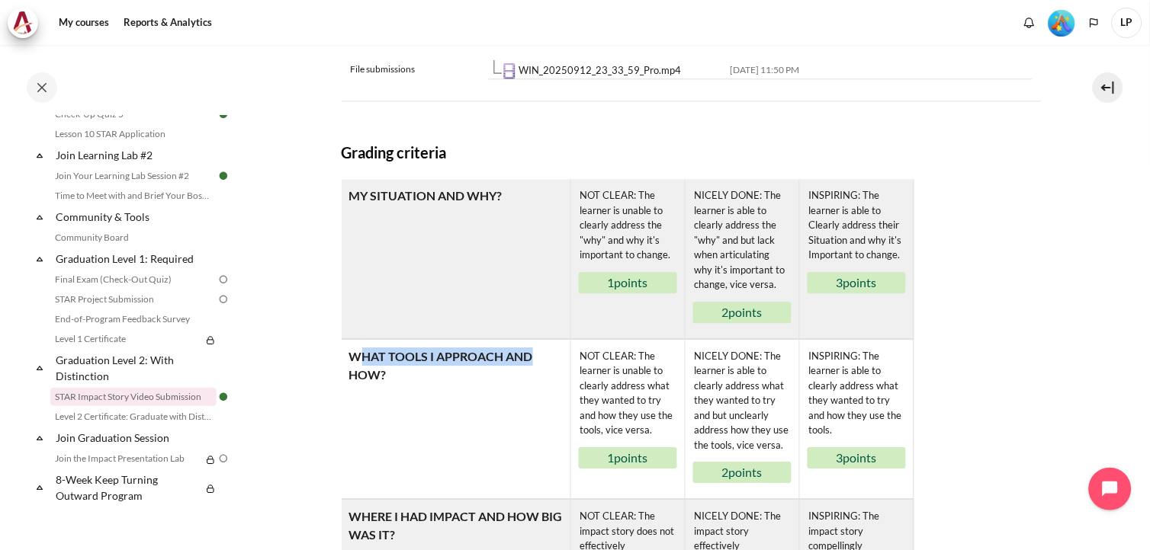
drag, startPoint x: 356, startPoint y: 379, endPoint x: 529, endPoint y: 381, distance: 173.1
click at [529, 381] on td "WHAT TOOLS I APPROACH AND HOW?" at bounding box center [456, 419] width 229 height 161
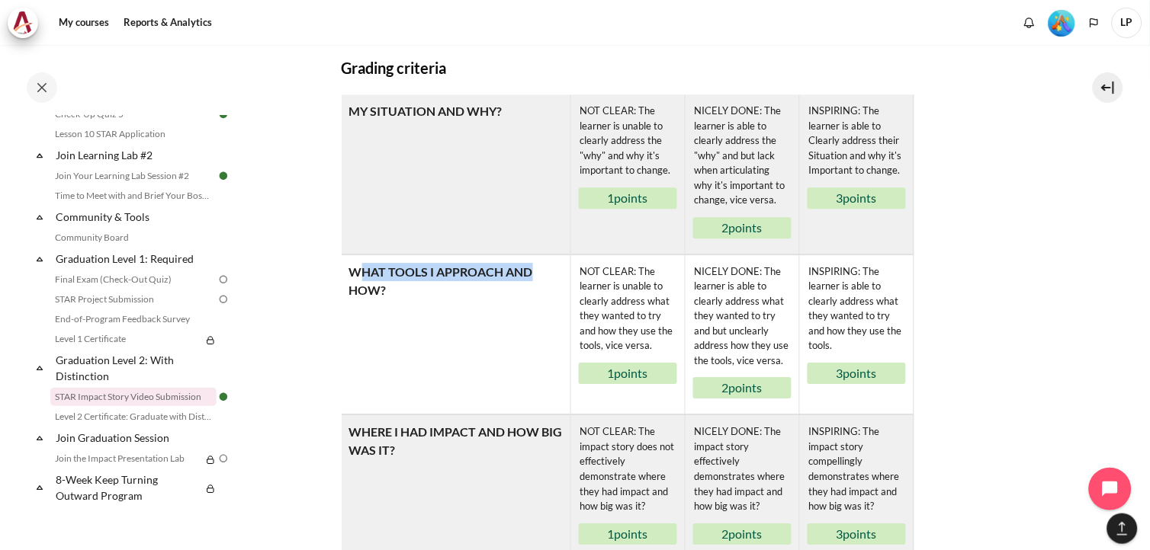
scroll to position [1101, 0]
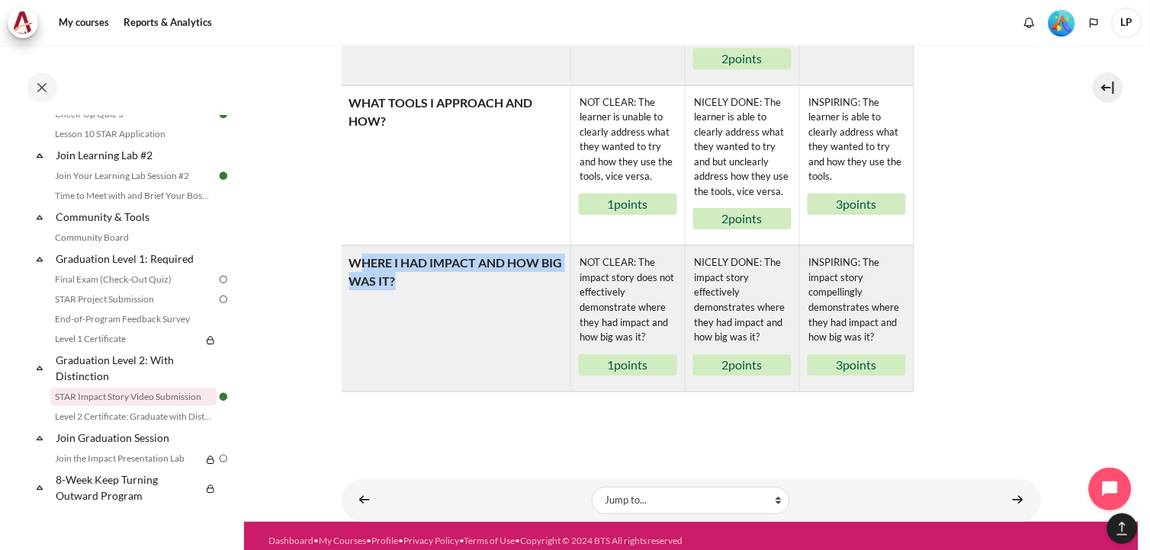
drag, startPoint x: 357, startPoint y: 284, endPoint x: 513, endPoint y: 310, distance: 158.4
click at [513, 310] on td "WHERE I HAD IMPACT AND HOW BIG WAS IT?" at bounding box center [456, 319] width 229 height 146
drag, startPoint x: 513, startPoint y: 310, endPoint x: 465, endPoint y: 316, distance: 48.5
click at [465, 316] on td "WHERE I HAD IMPACT AND HOW BIG WAS IT?" at bounding box center [456, 319] width 229 height 146
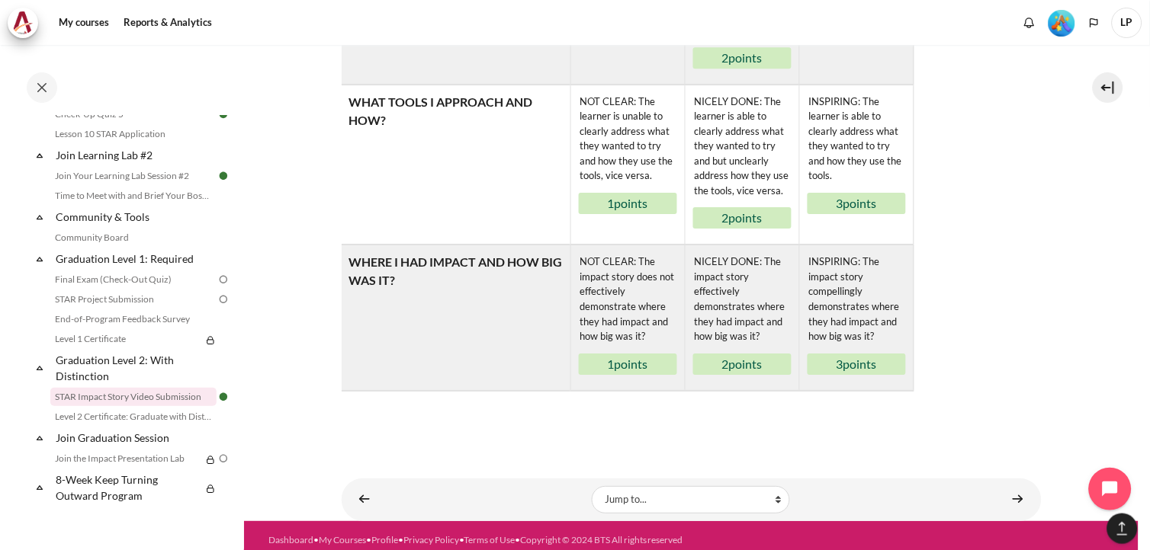
scroll to position [1126, 0]
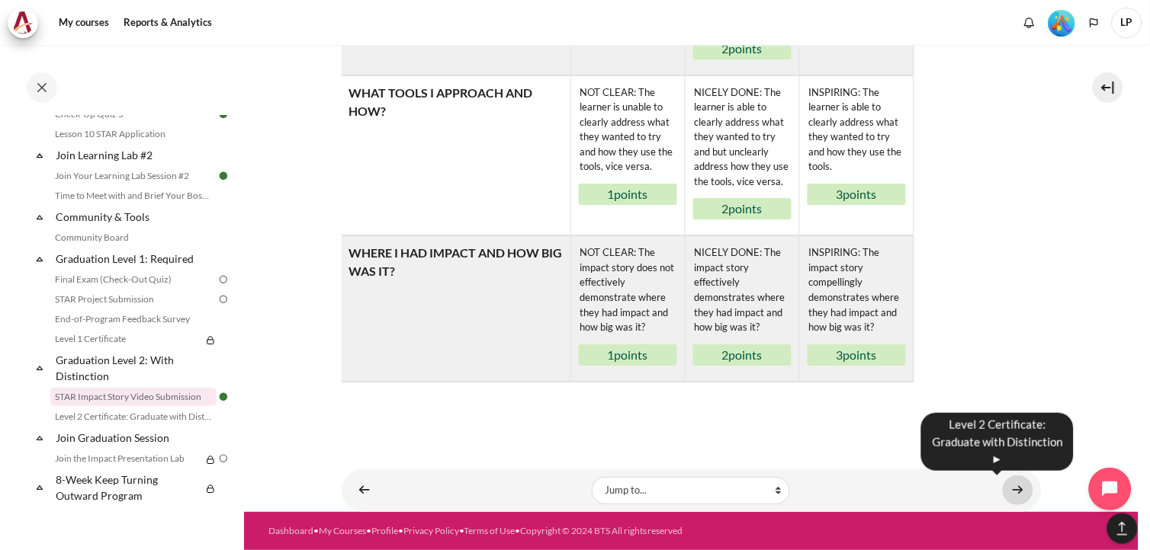
click at [1015, 488] on link "Content" at bounding box center [1018, 491] width 30 height 30
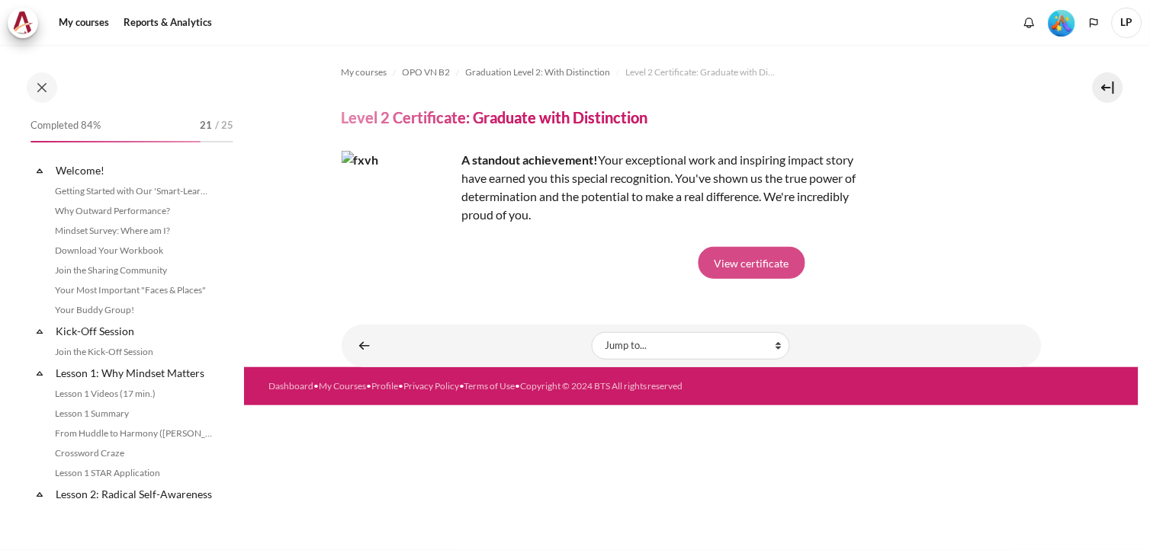
scroll to position [1567, 0]
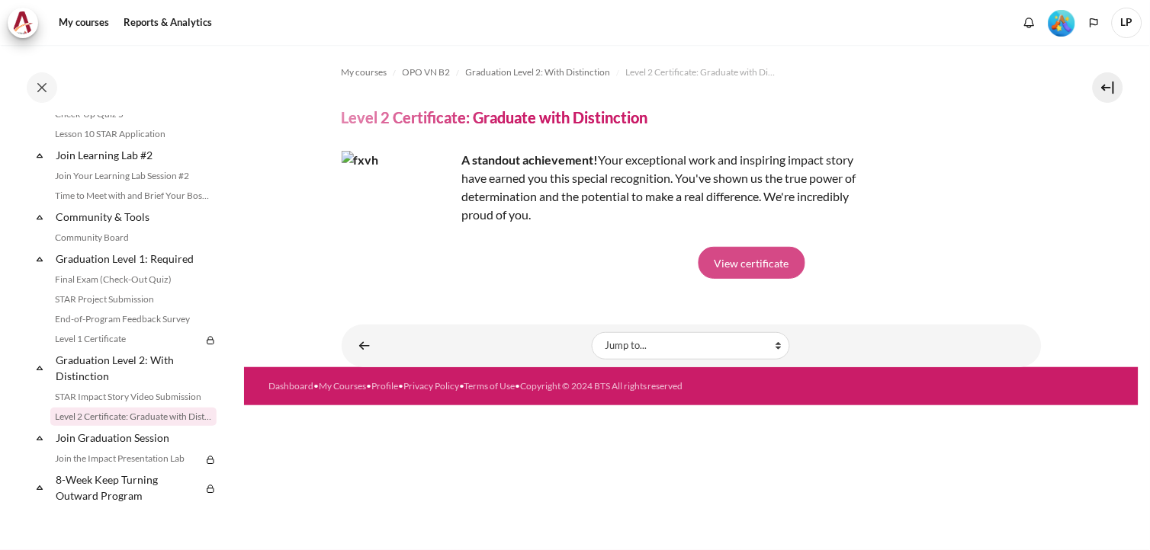
click at [750, 254] on link "View certificate" at bounding box center [751, 263] width 107 height 32
